Goal: Information Seeking & Learning: Learn about a topic

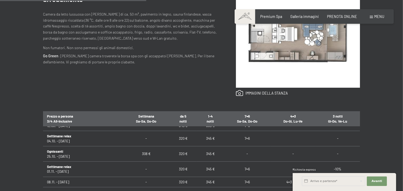
scroll to position [317, 0]
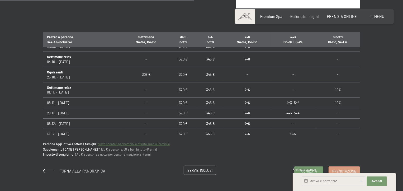
click at [207, 168] on span "Servizi inclusi" at bounding box center [200, 170] width 25 height 5
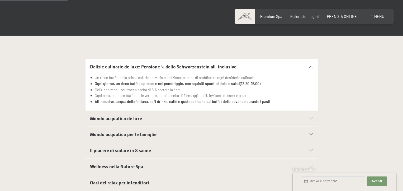
scroll to position [159, 0]
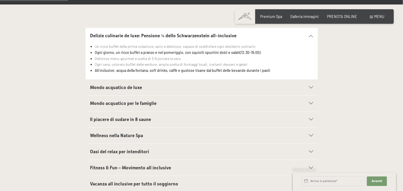
click at [312, 87] on icon at bounding box center [311, 87] width 4 height 2
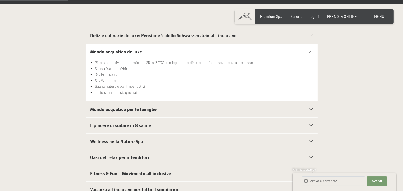
click at [312, 111] on div "Mondo acquatico per le famiglie" at bounding box center [201, 109] width 223 height 16
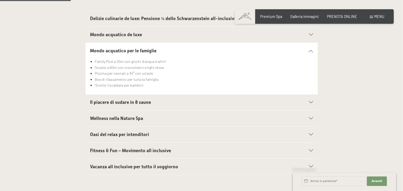
scroll to position [211, 0]
